Goal: Use online tool/utility: Use online tool/utility

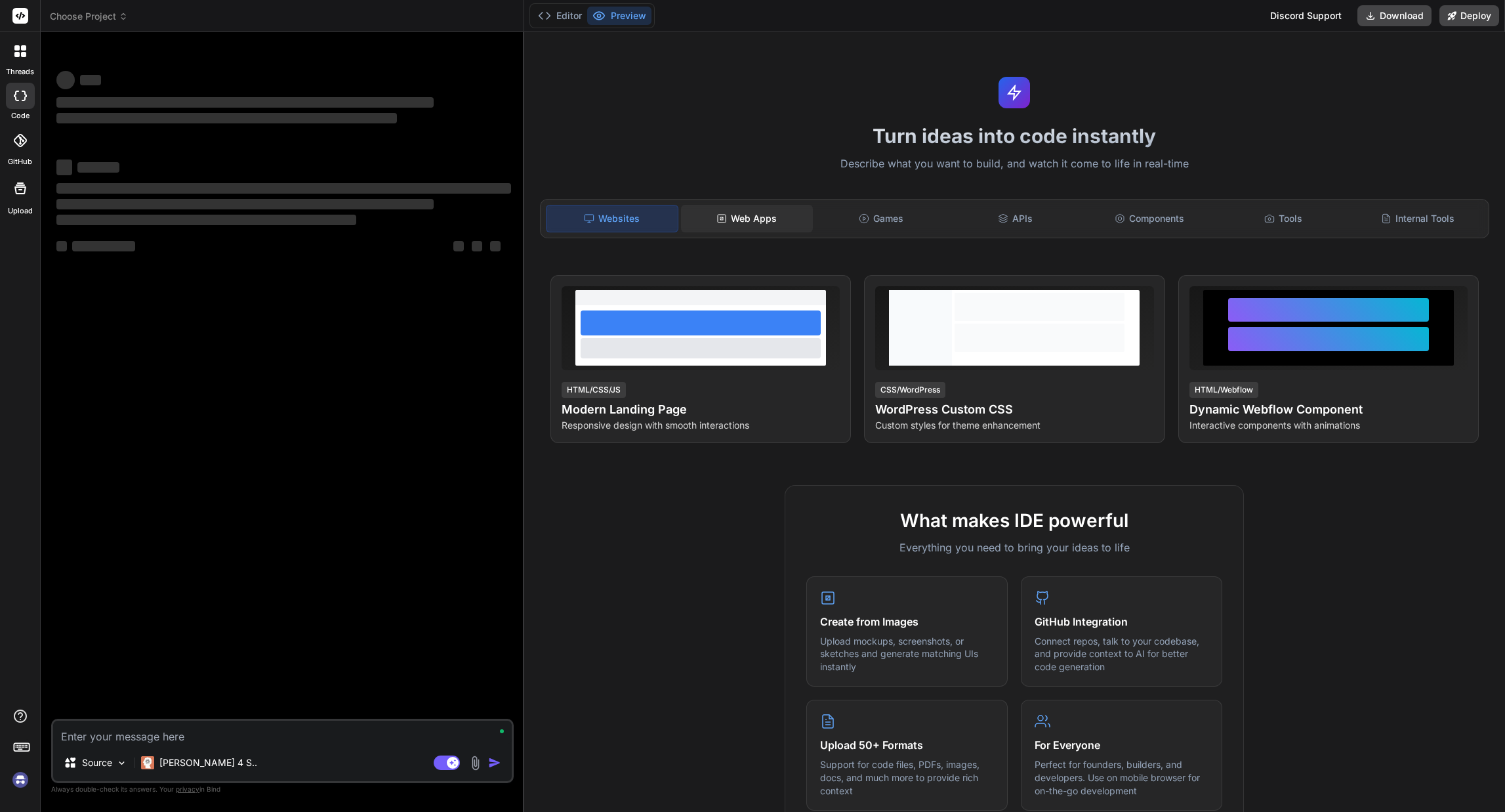
click at [743, 211] on div "Web Apps" at bounding box center [747, 218] width 131 height 28
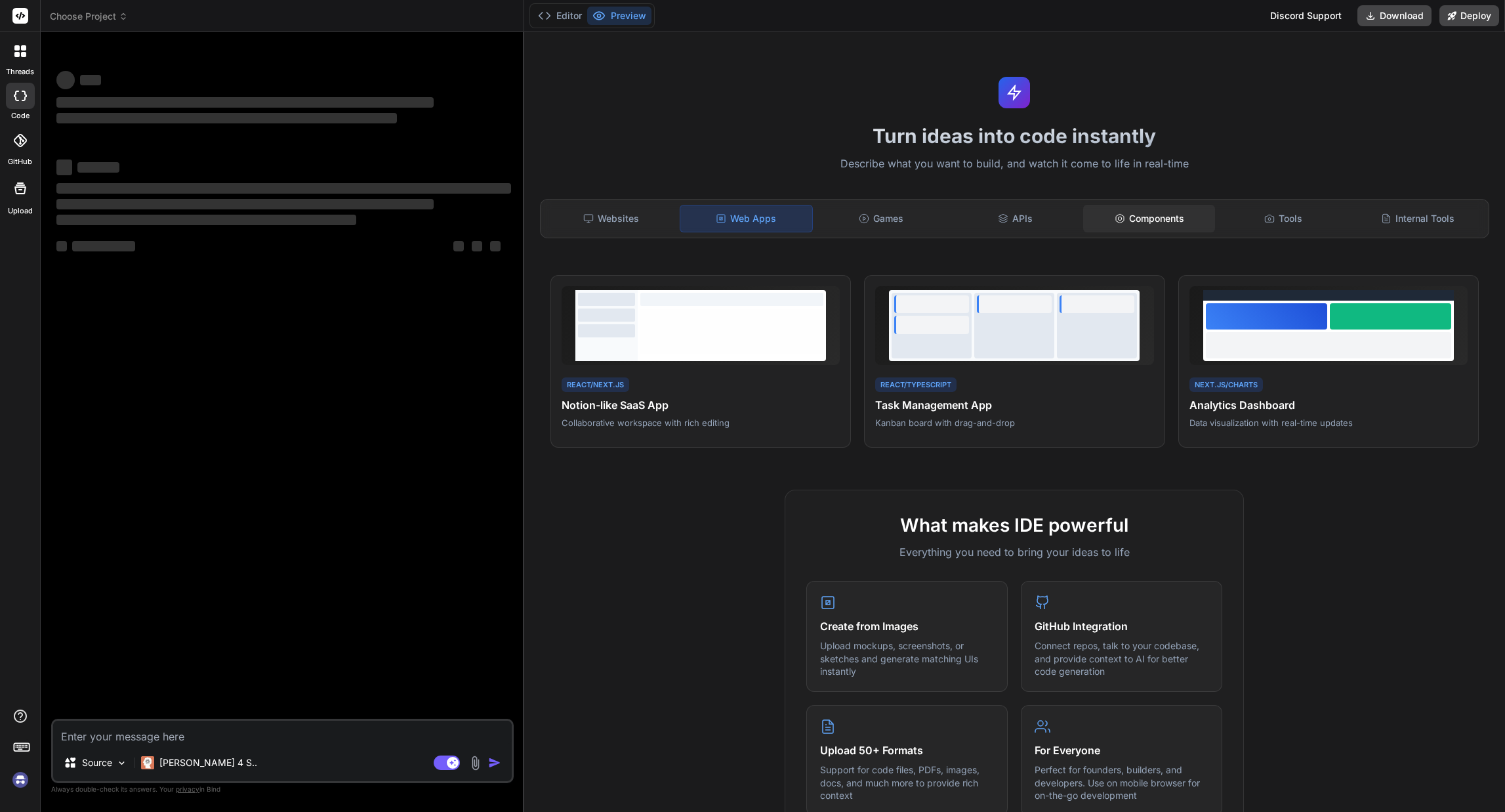
click at [1125, 220] on div "Components" at bounding box center [1149, 218] width 131 height 28
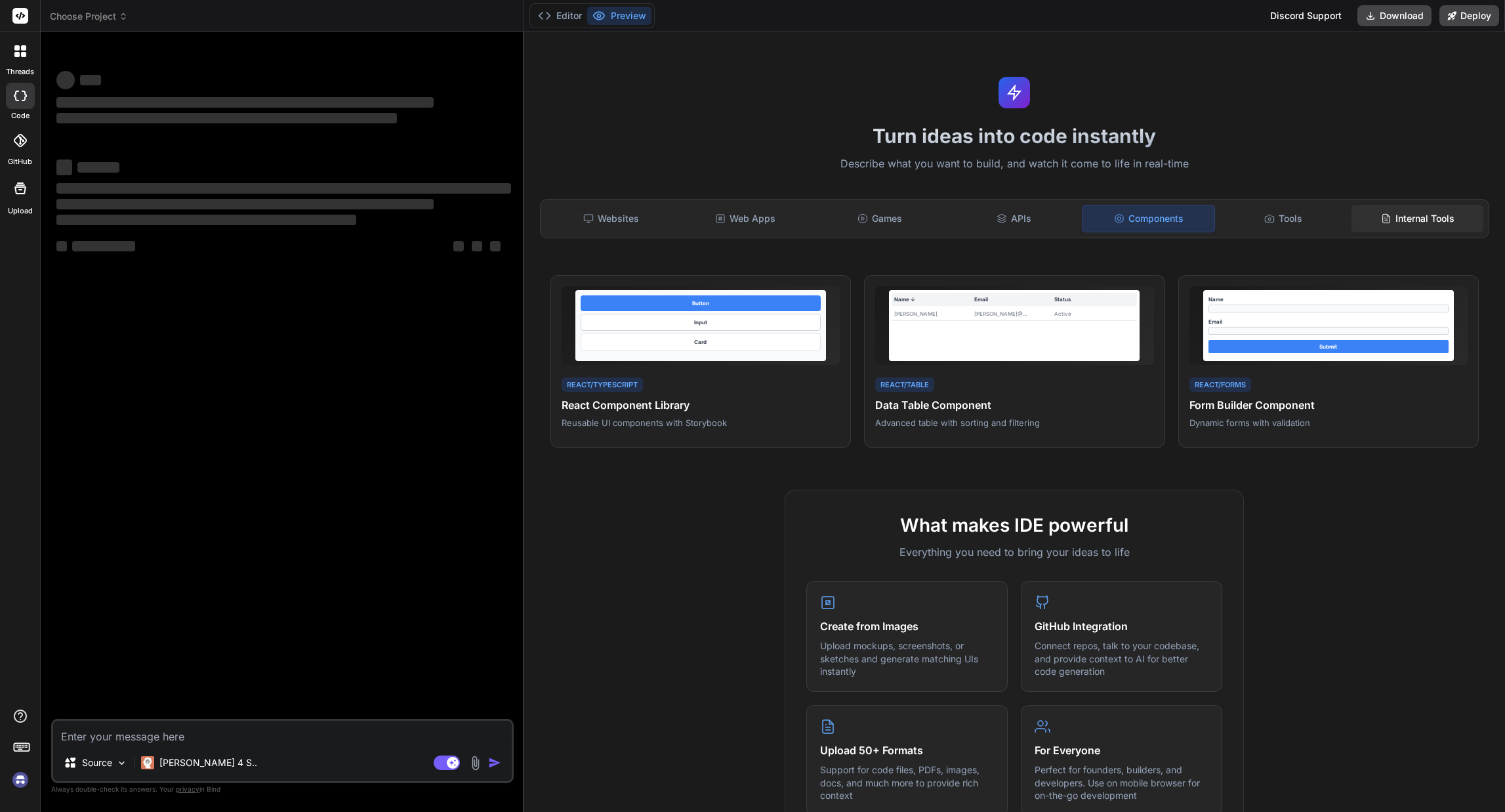
click at [1394, 211] on div "Internal Tools" at bounding box center [1417, 218] width 131 height 28
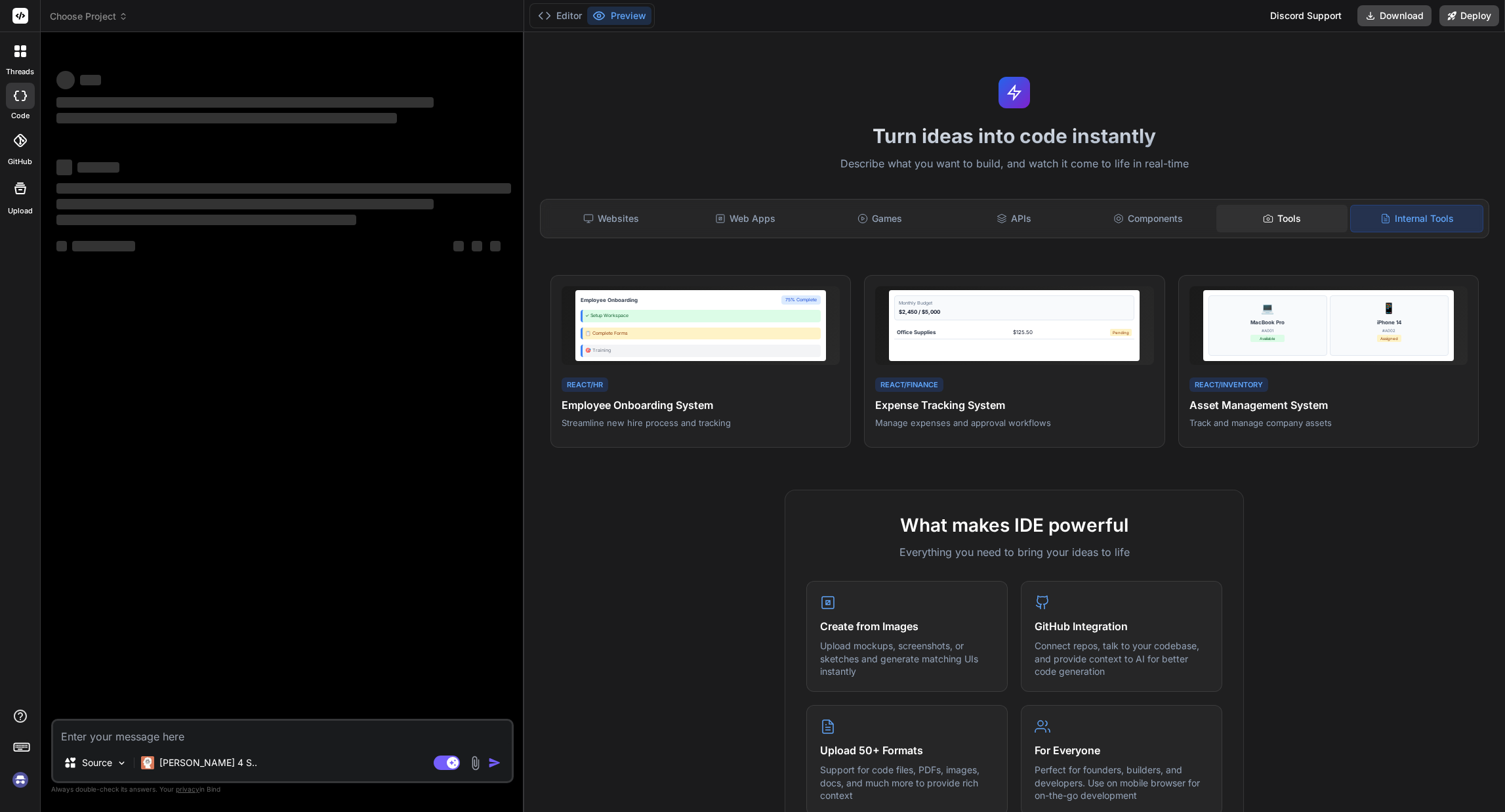
click at [1306, 211] on div "Tools" at bounding box center [1282, 218] width 131 height 28
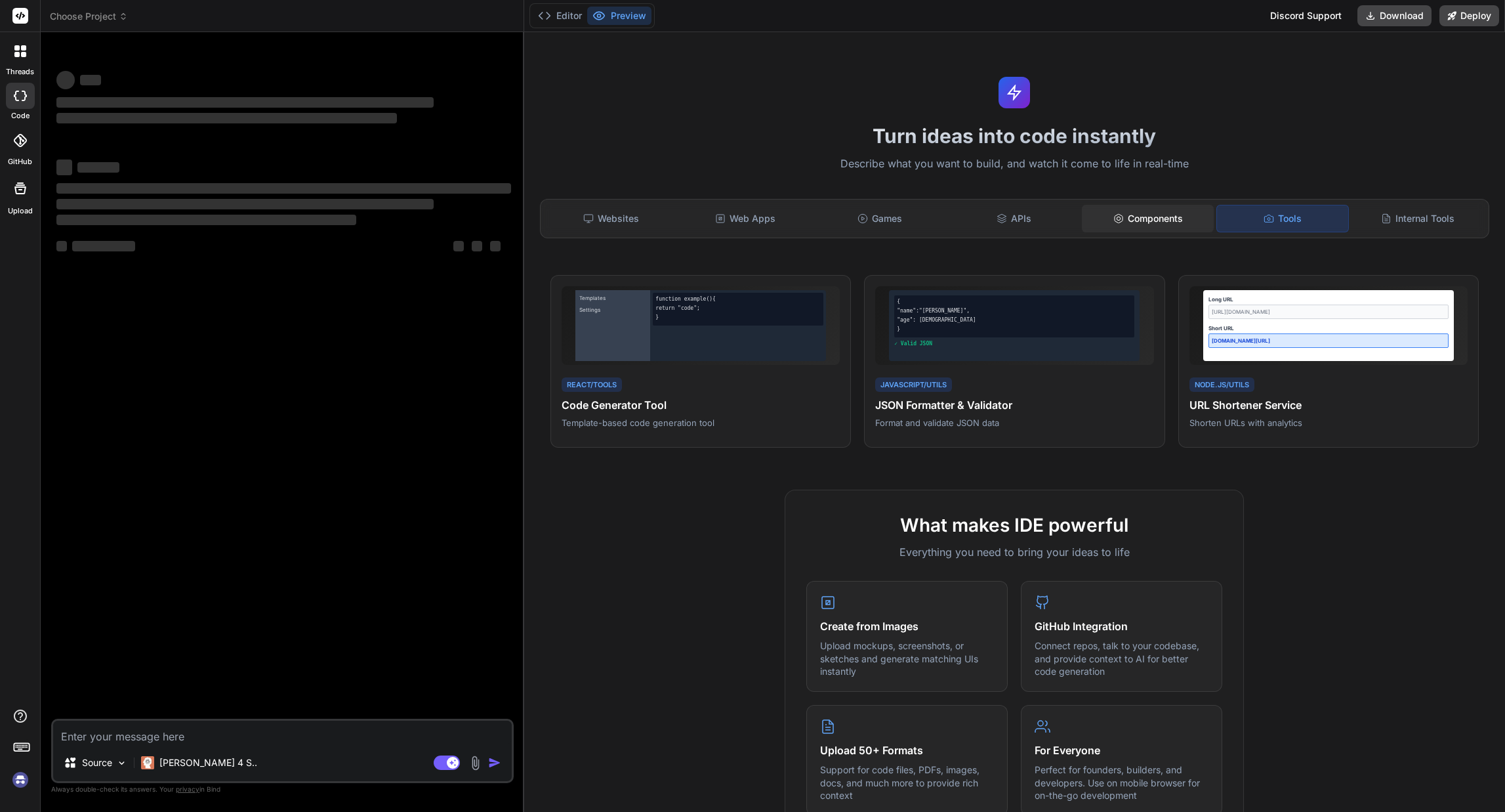
click at [1143, 225] on div "Components" at bounding box center [1147, 218] width 131 height 28
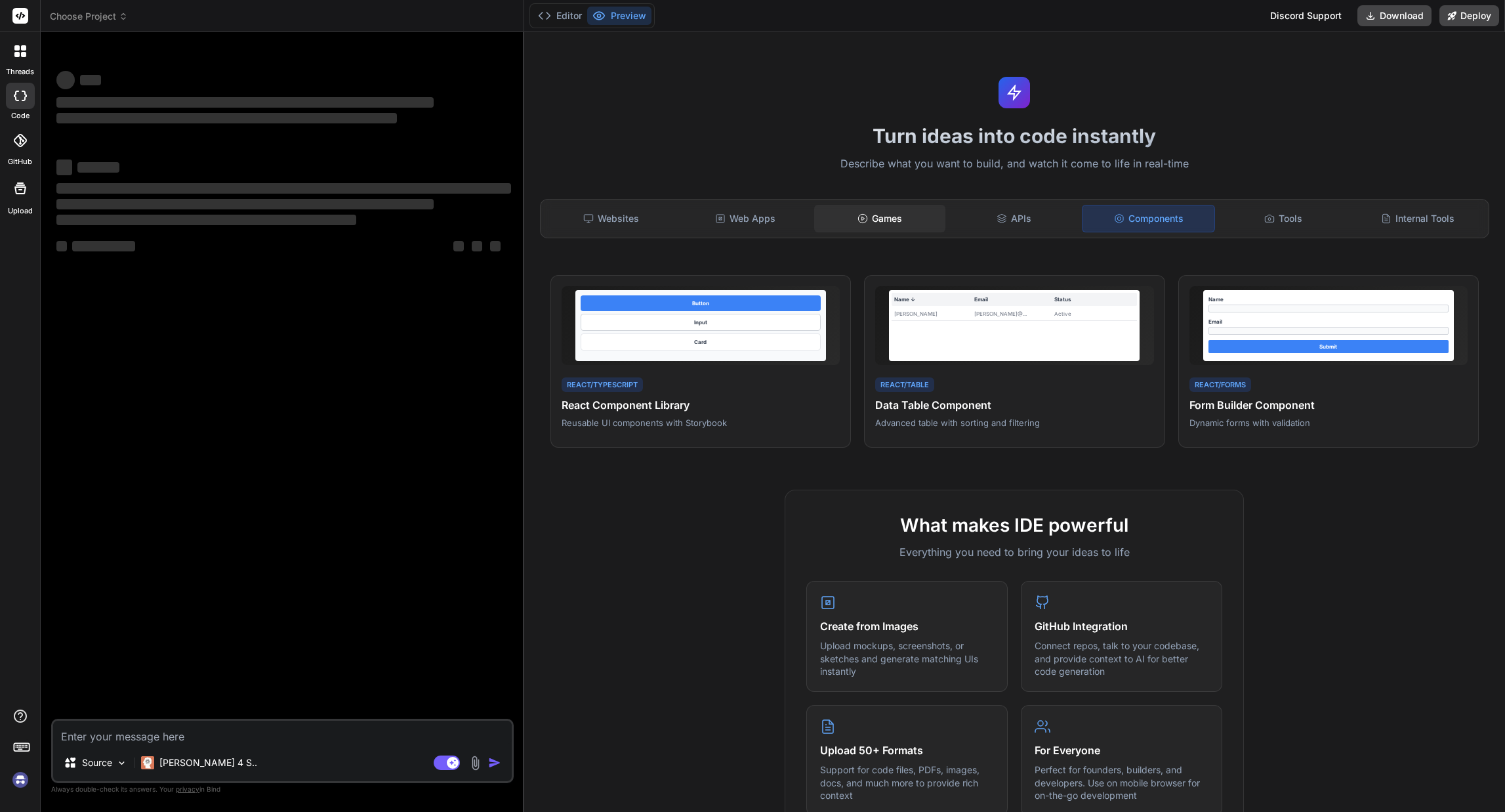
click at [878, 219] on div "Games" at bounding box center [880, 218] width 131 height 28
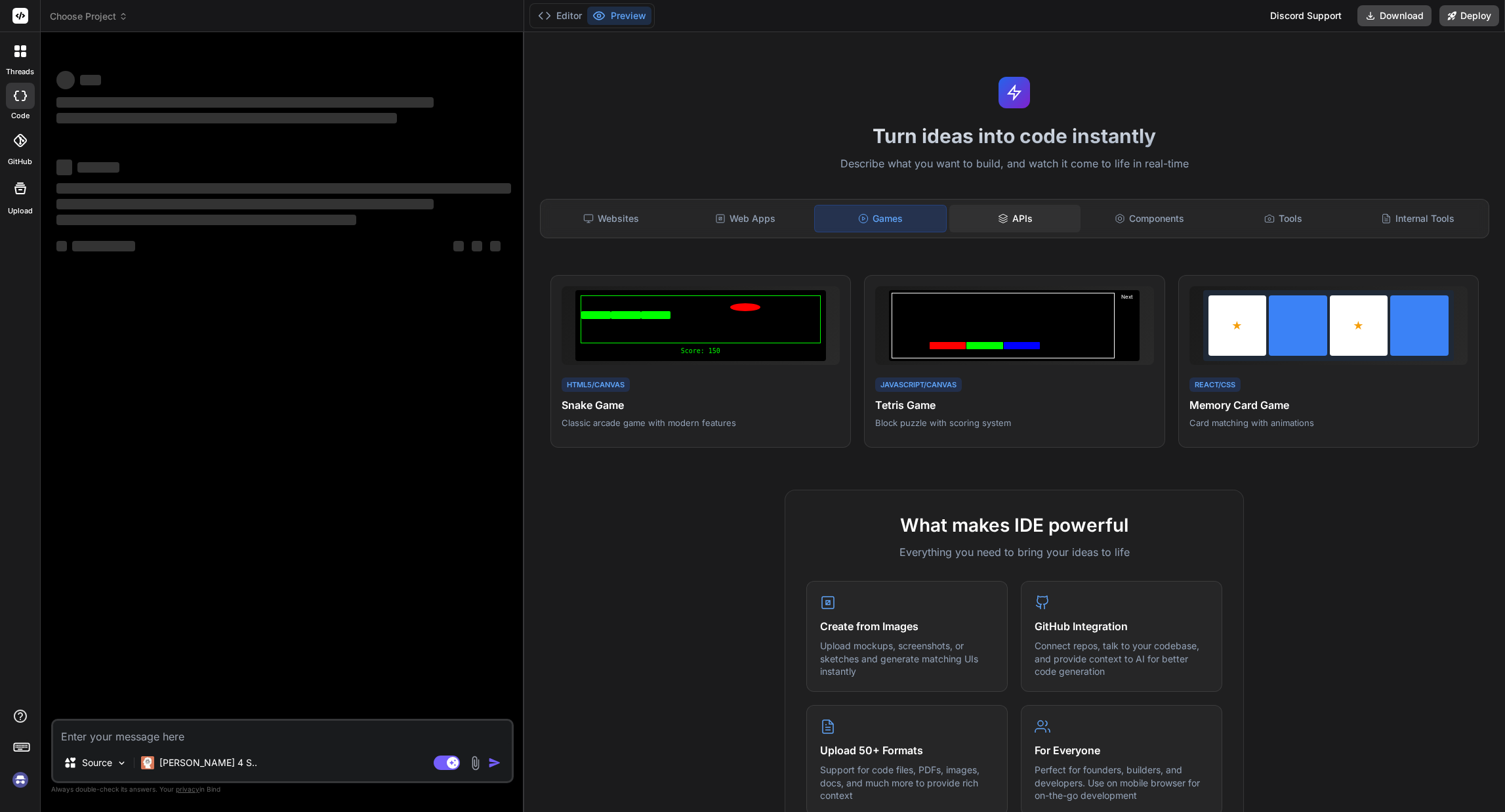
click at [995, 217] on div "APIs" at bounding box center [1015, 218] width 131 height 28
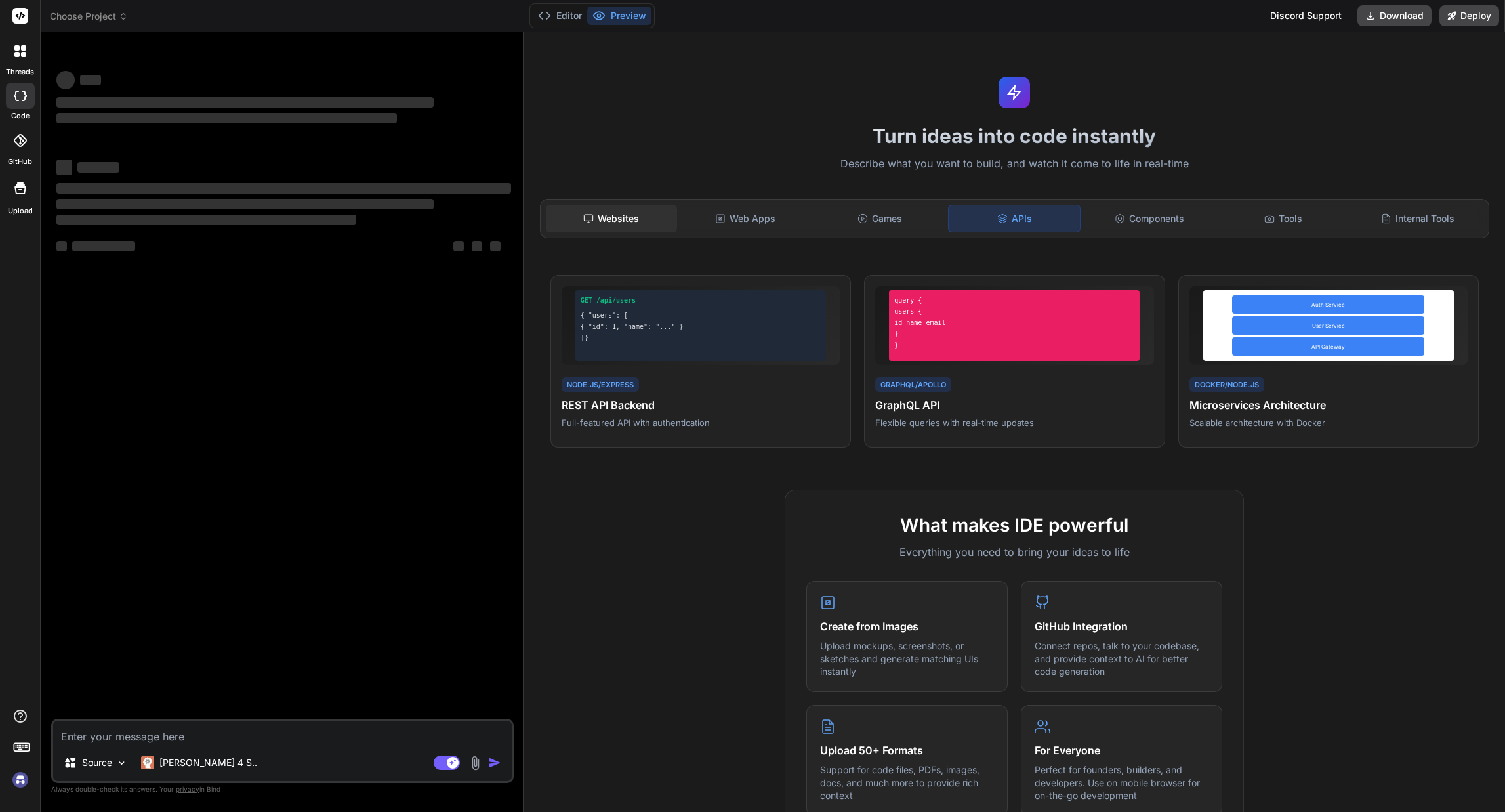
click at [622, 216] on div "Websites" at bounding box center [611, 218] width 131 height 28
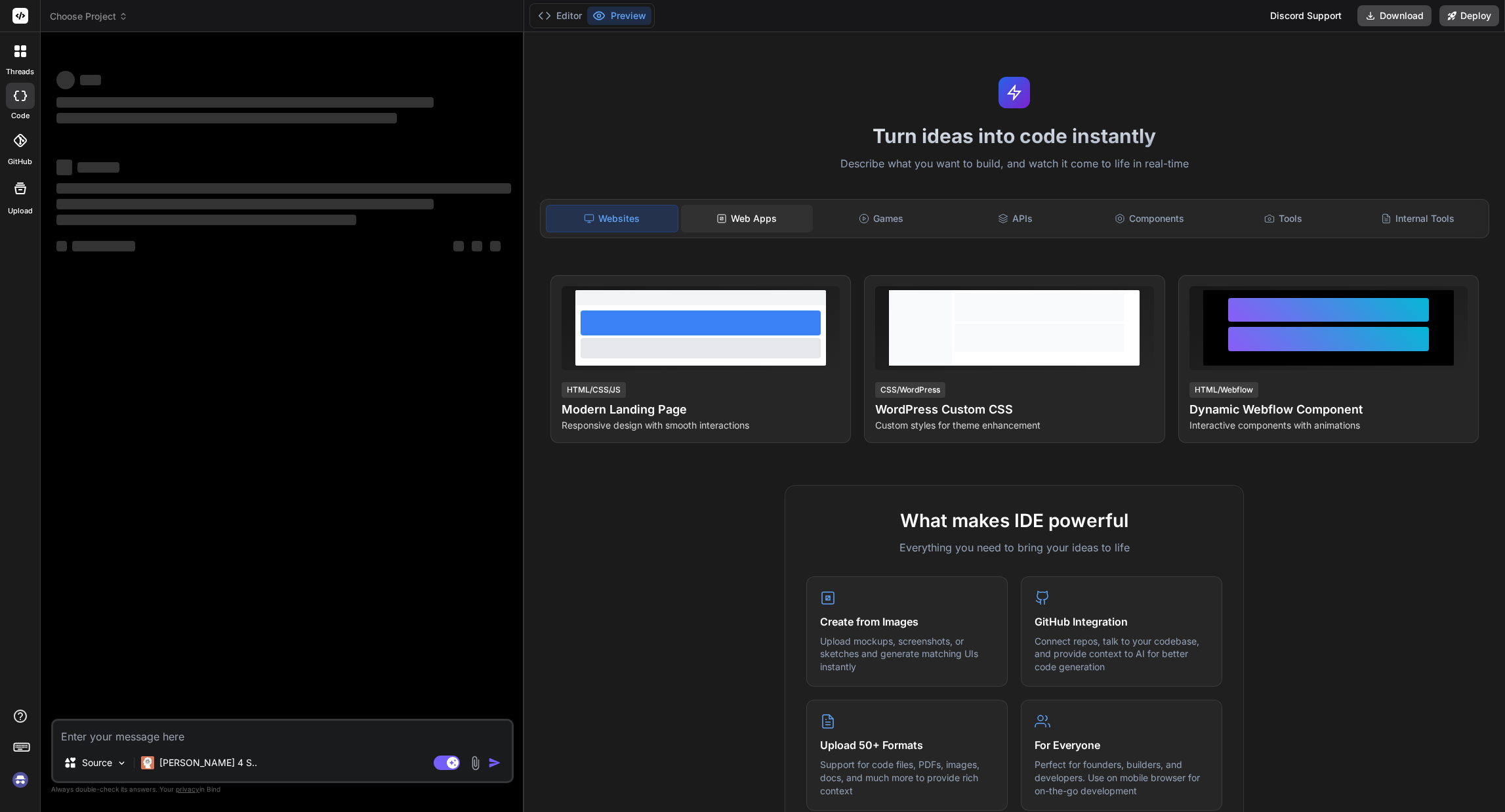
click at [777, 223] on div "Web Apps" at bounding box center [747, 218] width 131 height 28
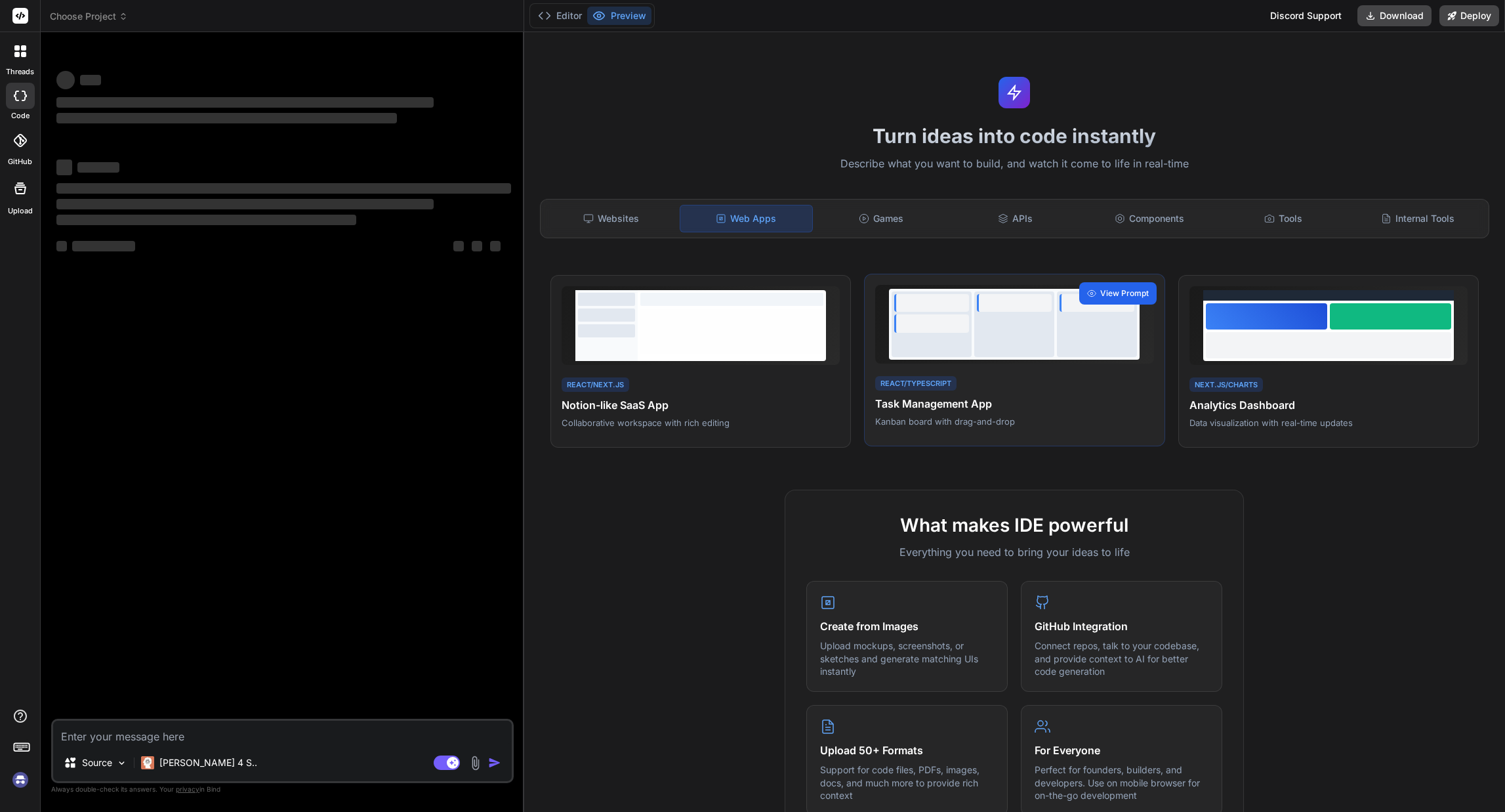
click at [1103, 295] on span "View Prompt" at bounding box center [1125, 293] width 49 height 12
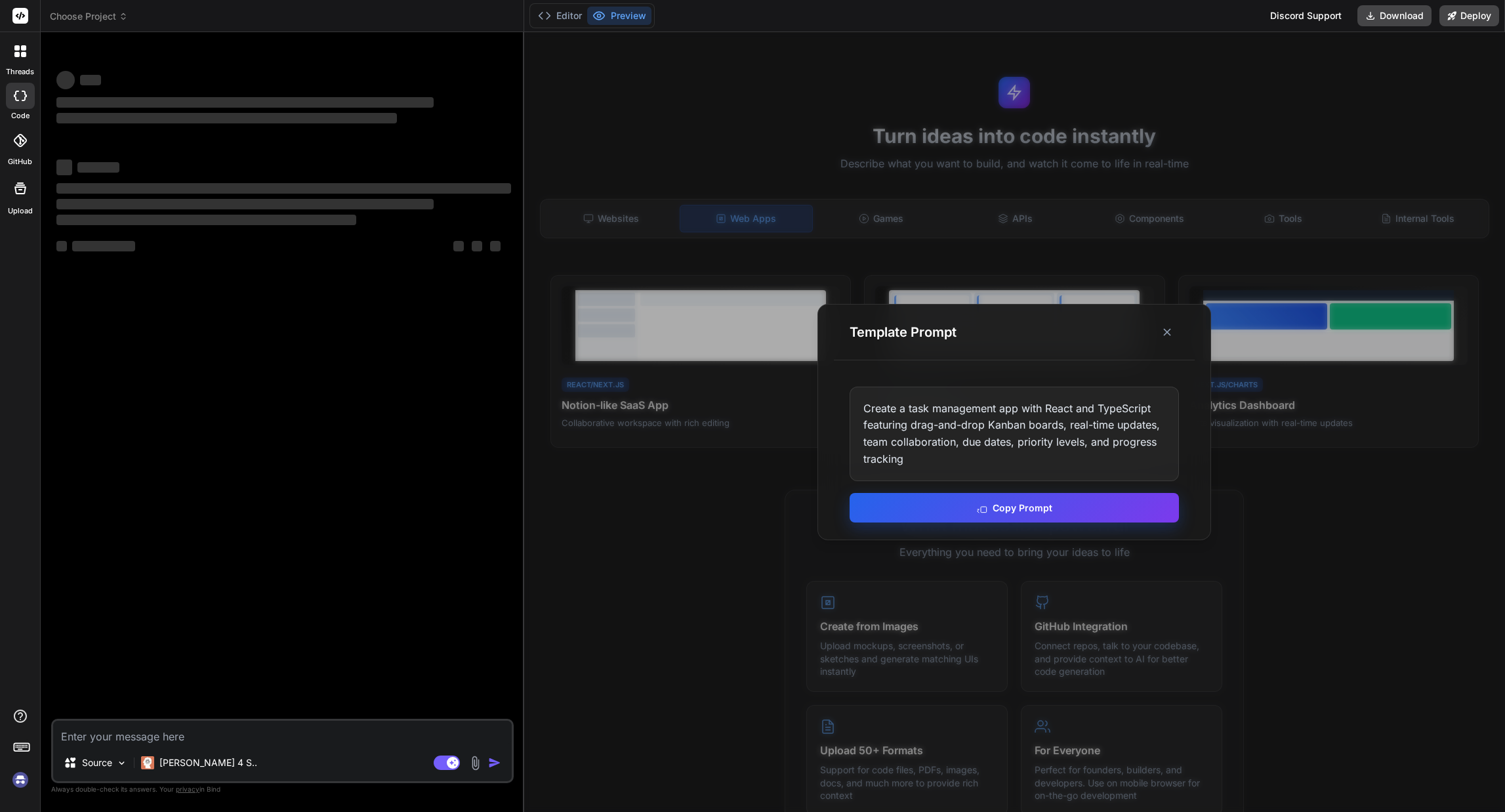
click at [997, 502] on button "Copy Prompt" at bounding box center [1014, 507] width 329 height 30
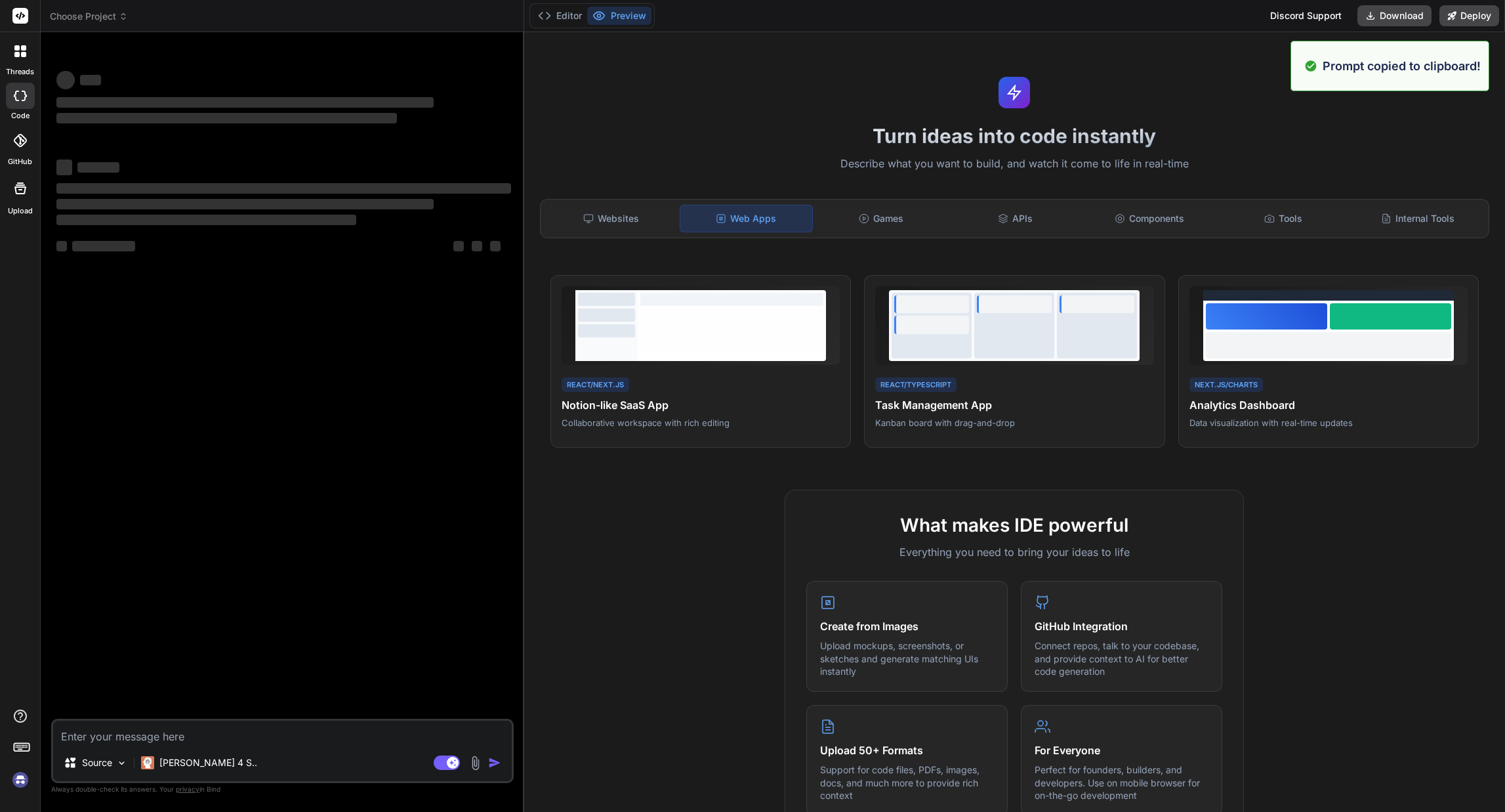
drag, startPoint x: 240, startPoint y: 143, endPoint x: 138, endPoint y: 111, distance: 106.9
click at [239, 142] on div "‌ ‌ ‌ ‌ ‌ ‌ ‌ ‌ ‌ ‌ ‌ ‌ ‌ ‌" at bounding box center [284, 169] width 454 height 211
drag, startPoint x: 91, startPoint y: 105, endPoint x: 63, endPoint y: 97, distance: 29.1
click at [86, 104] on div "‌" at bounding box center [284, 103] width 454 height 16
drag, startPoint x: 112, startPoint y: 76, endPoint x: 105, endPoint y: 76, distance: 7.0
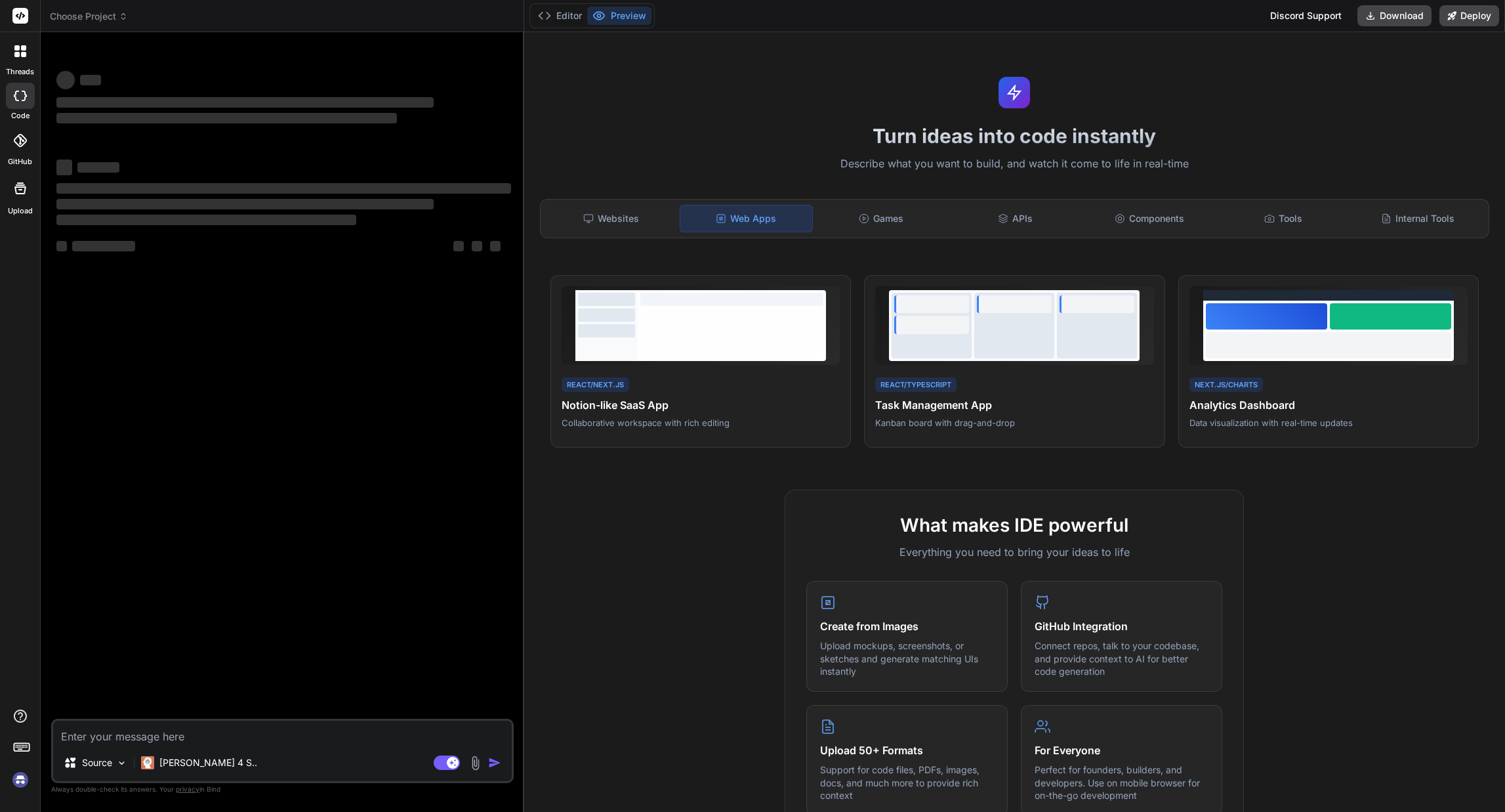
click at [109, 76] on div "‌ ‌" at bounding box center [284, 78] width 454 height 20
click at [236, 740] on textarea at bounding box center [282, 732] width 459 height 23
paste textarea "Create a task management app with React and TypeScript featuring drag-and-drop …"
type textarea "x"
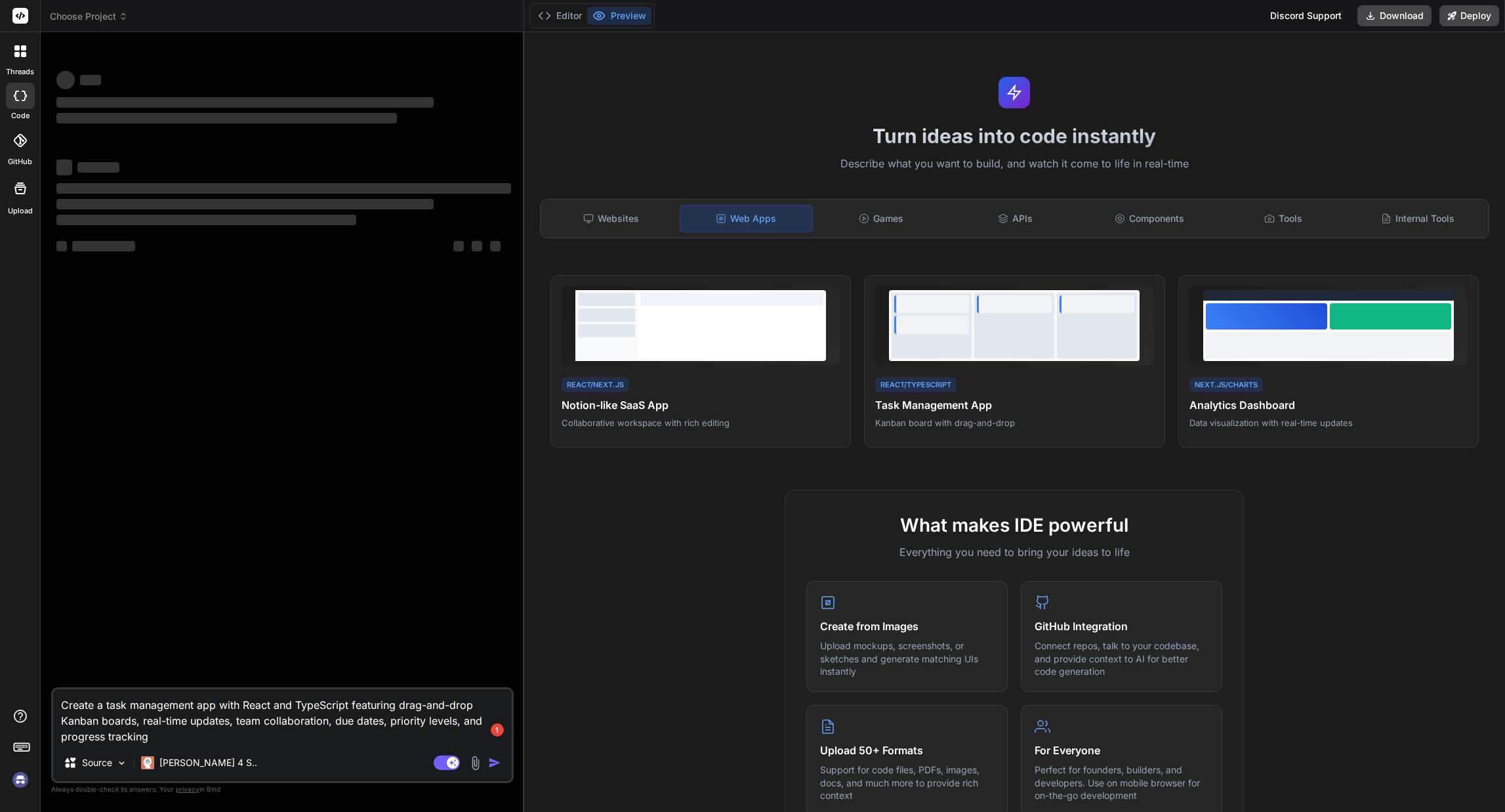
type textarea "Create a task management app with React and TypeScript featuring drag-and-drop …"
click at [374, 725] on textarea "Create a task management app with React and TypeScript featuring drag-and-drop …" at bounding box center [282, 716] width 459 height 55
click at [494, 737] on body "3 threads code GitHub Upload Choose Project Created with Pixso. Bind AI Web Sea…" at bounding box center [752, 455] width 1505 height 910
click at [122, 762] on img at bounding box center [121, 762] width 11 height 11
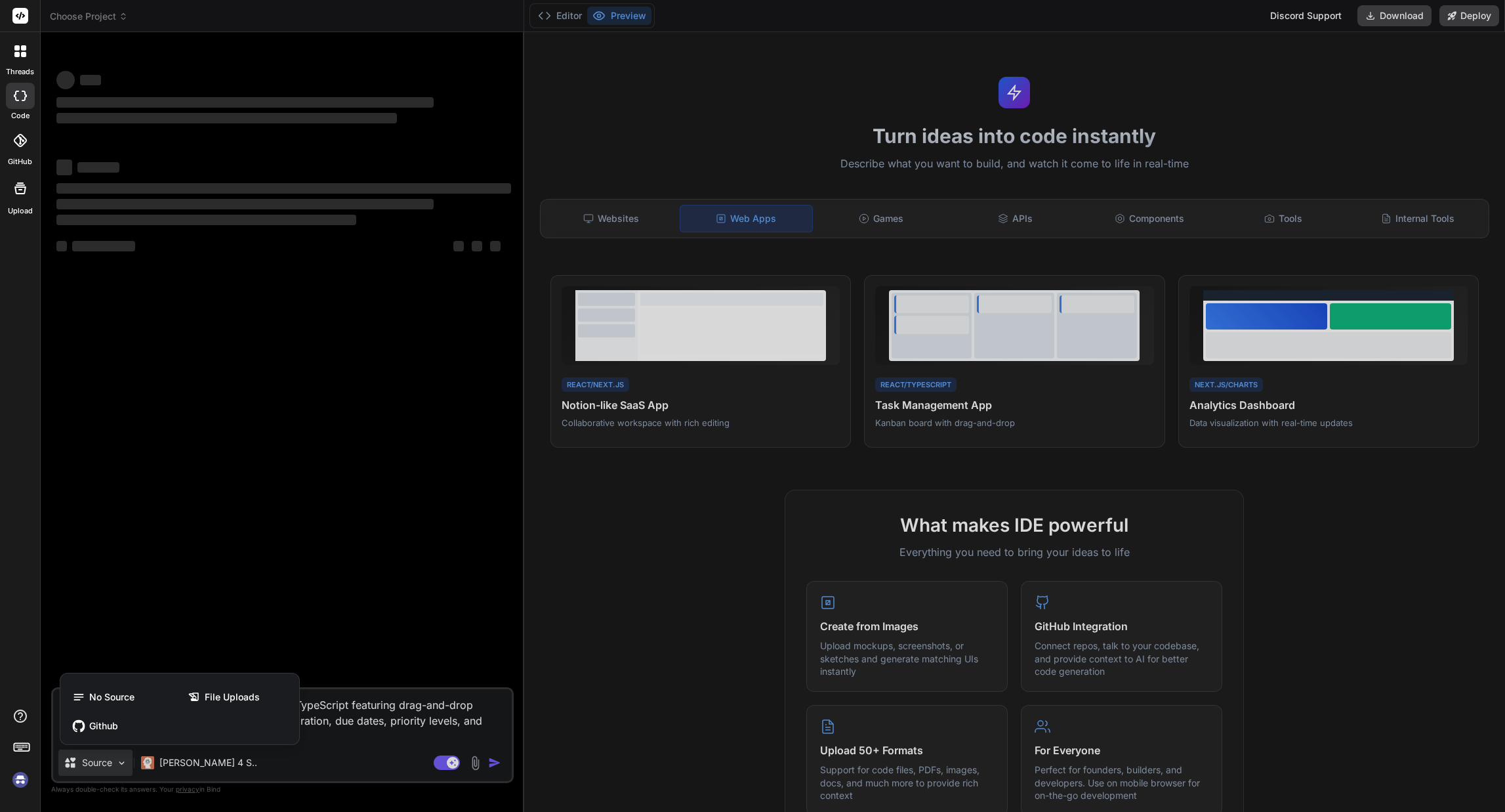
click at [188, 764] on div at bounding box center [752, 406] width 1505 height 812
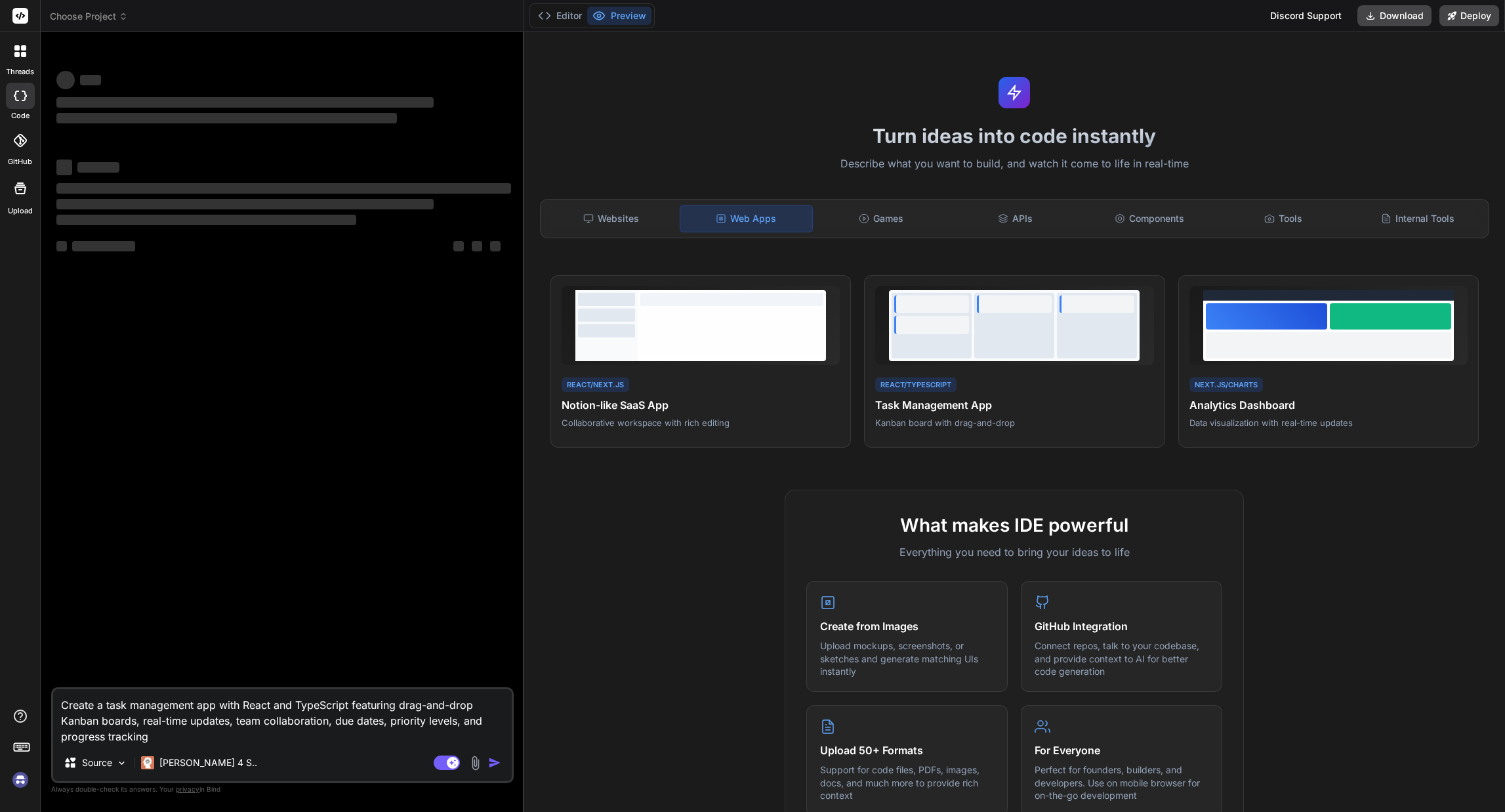
click at [188, 764] on p "[PERSON_NAME] 4 S.." at bounding box center [208, 762] width 97 height 13
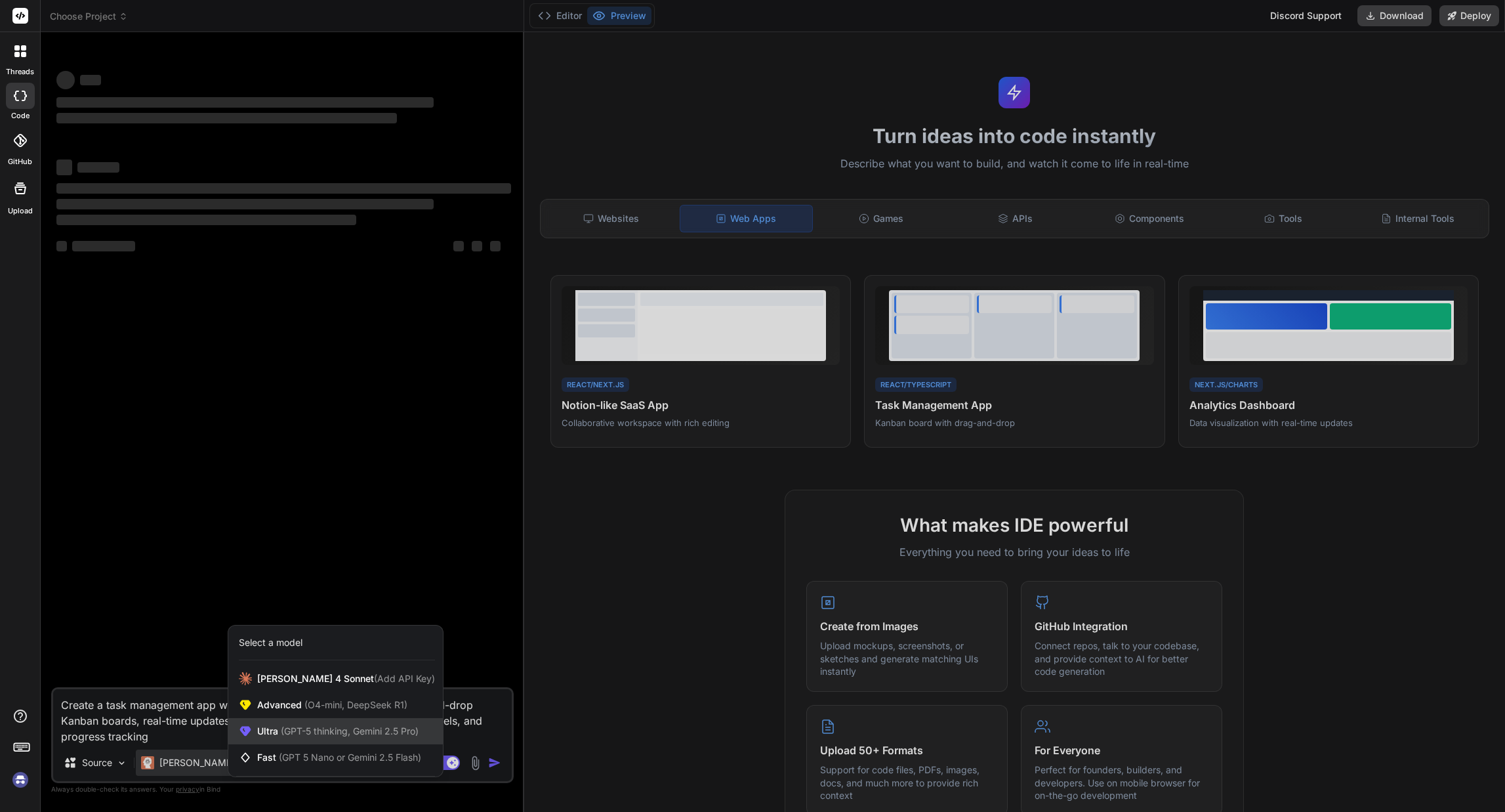
click at [287, 730] on span "(GPT-5 thinking, Gemini 2.5 Pro)" at bounding box center [348, 730] width 140 height 11
type textarea "x"
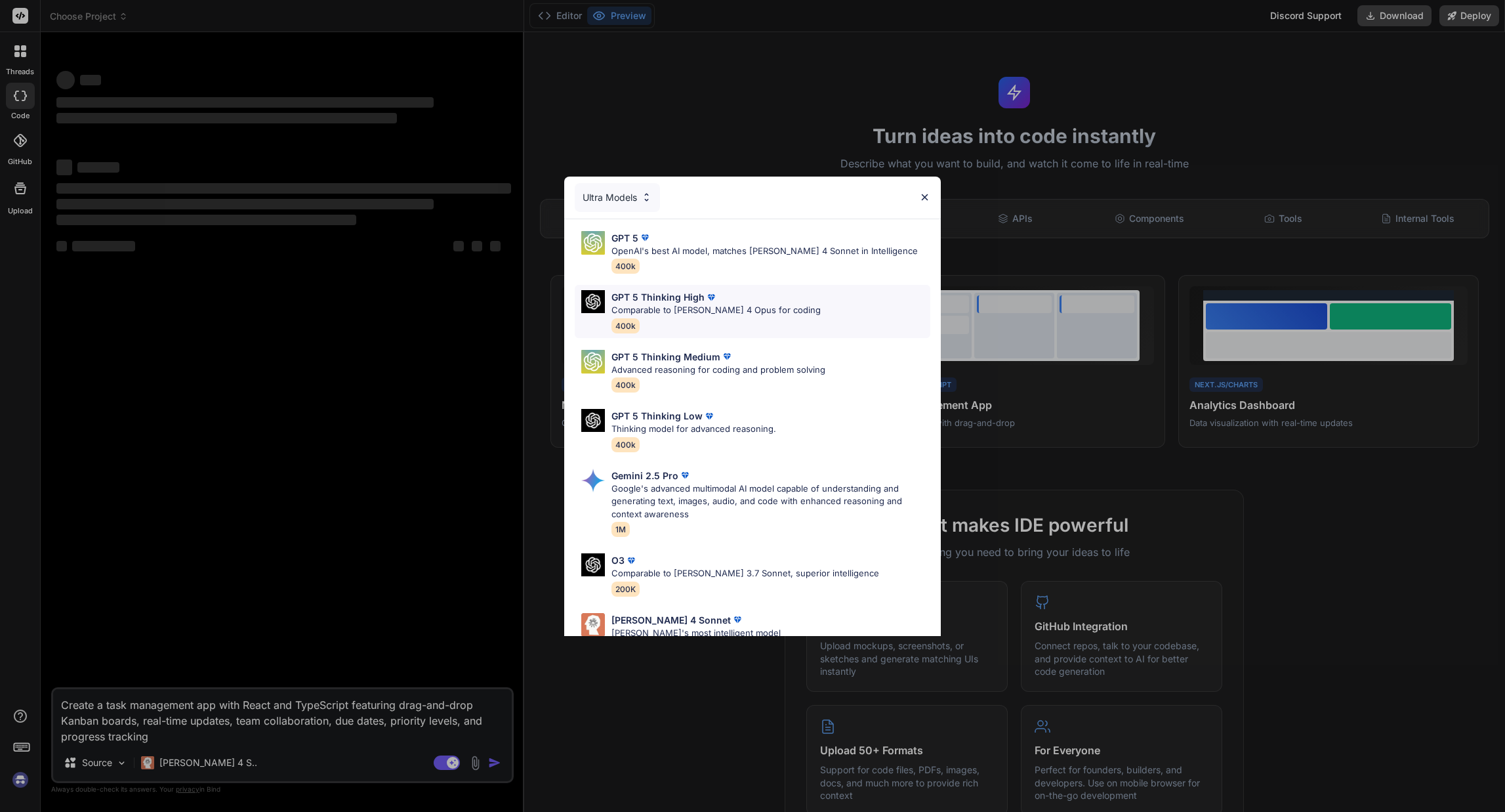
scroll to position [84, 0]
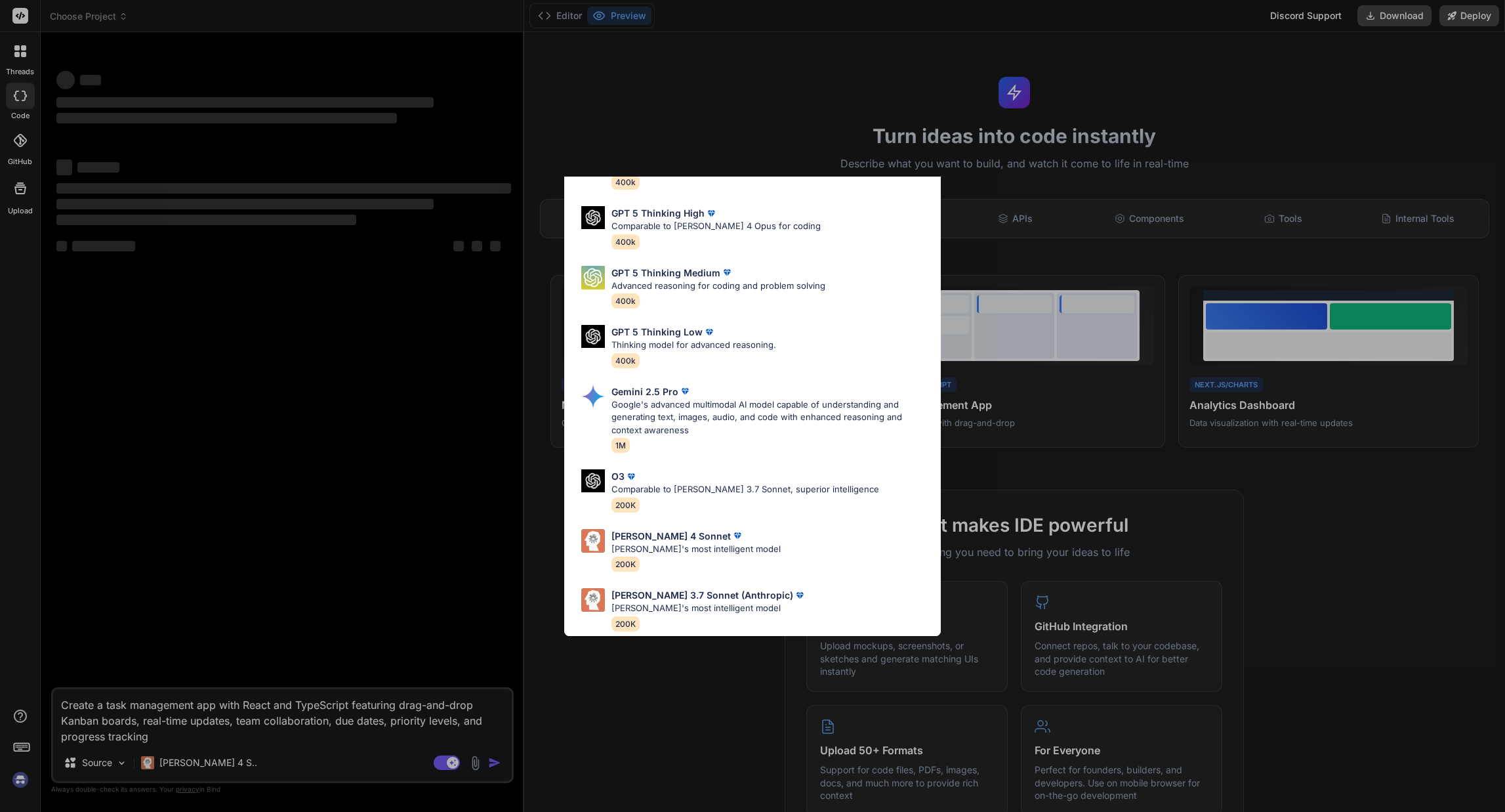
click at [455, 544] on div "Ultra Models GPT 5 OpenAI's best AI model, matches [PERSON_NAME] 4 Sonnet in In…" at bounding box center [752, 406] width 1505 height 812
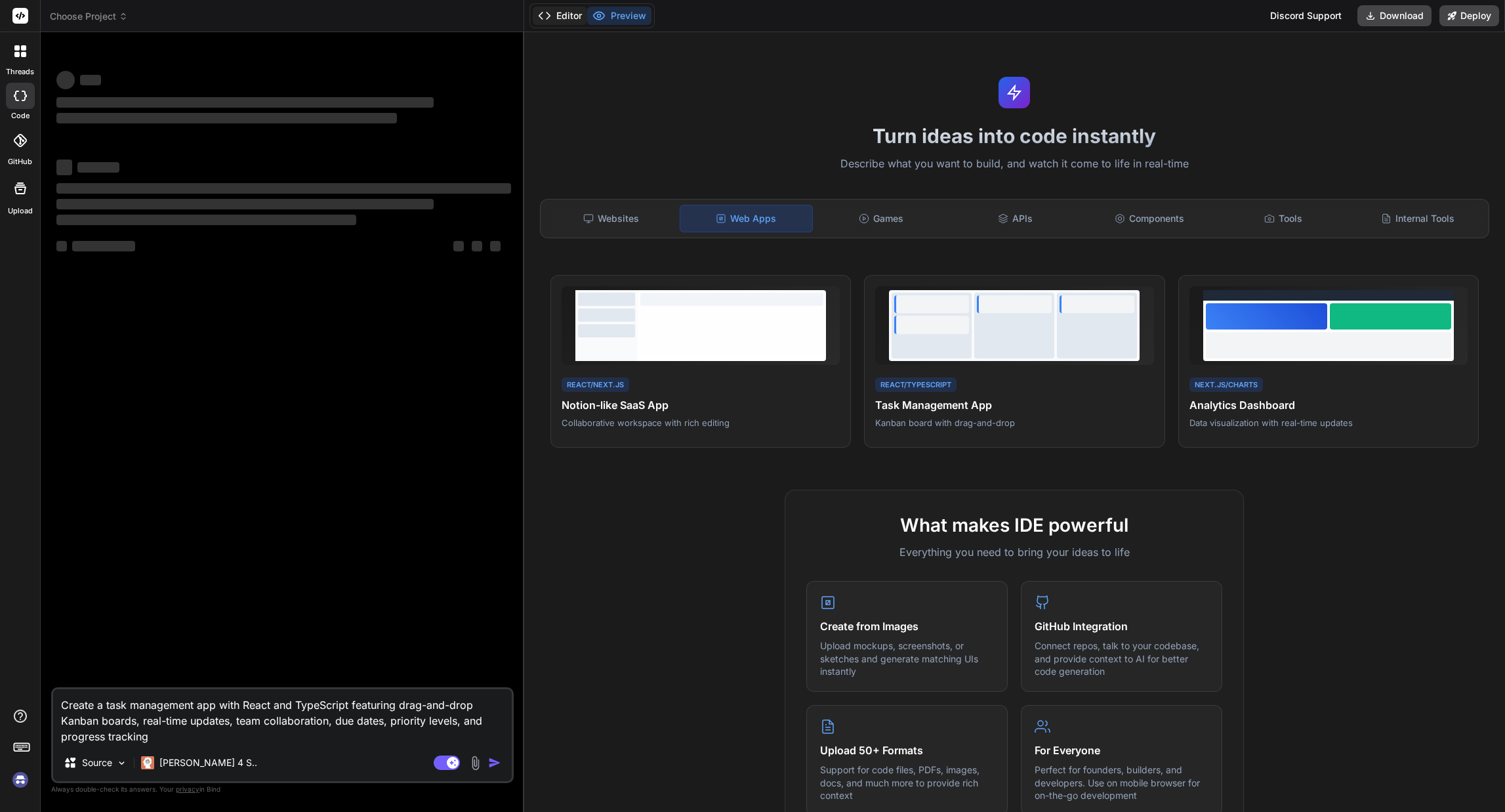
click at [567, 21] on button "Editor" at bounding box center [560, 16] width 55 height 18
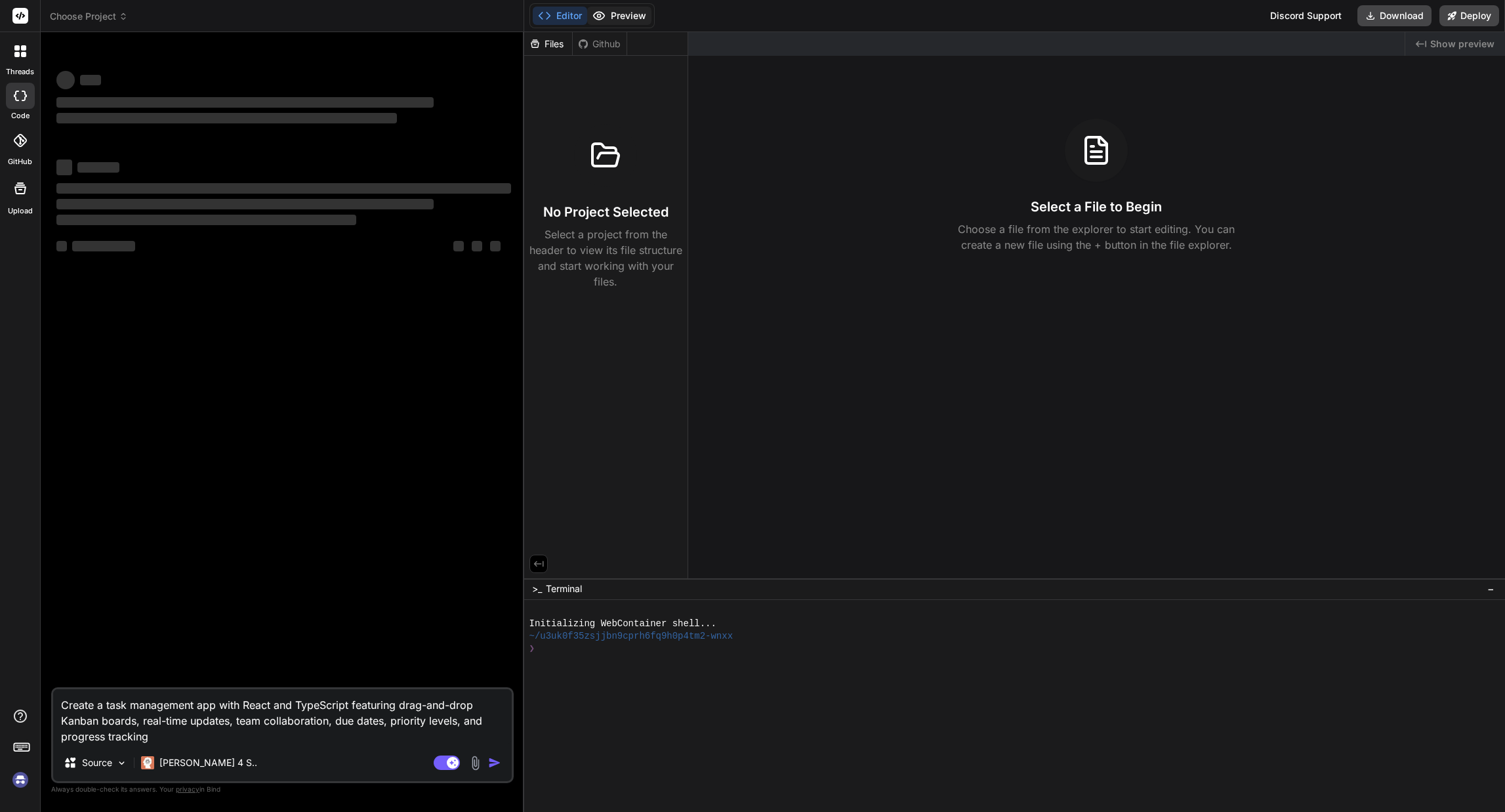
click at [608, 14] on button "Preview" at bounding box center [620, 16] width 64 height 18
